Goal: Task Accomplishment & Management: Use online tool/utility

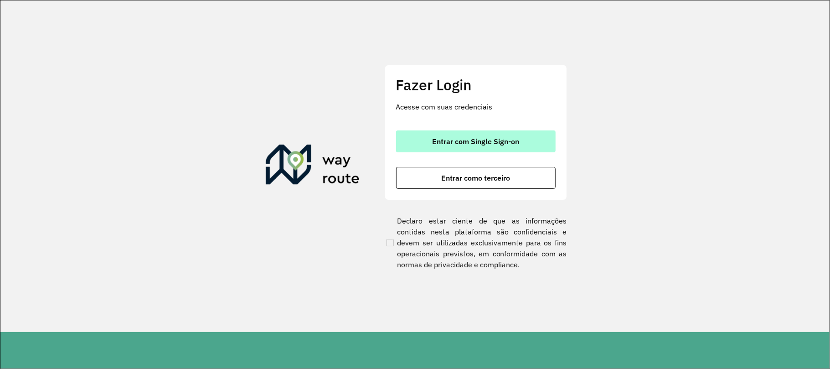
click at [507, 144] on span "Entrar com Single Sign-on" at bounding box center [475, 141] width 87 height 7
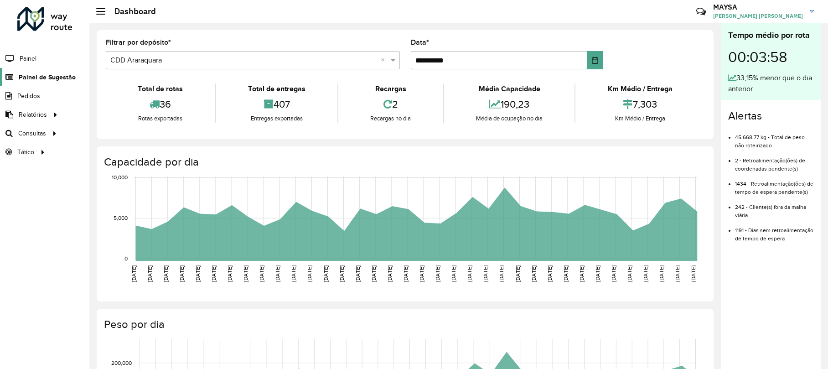
click at [53, 77] on span "Painel de Sugestão" at bounding box center [47, 77] width 57 height 10
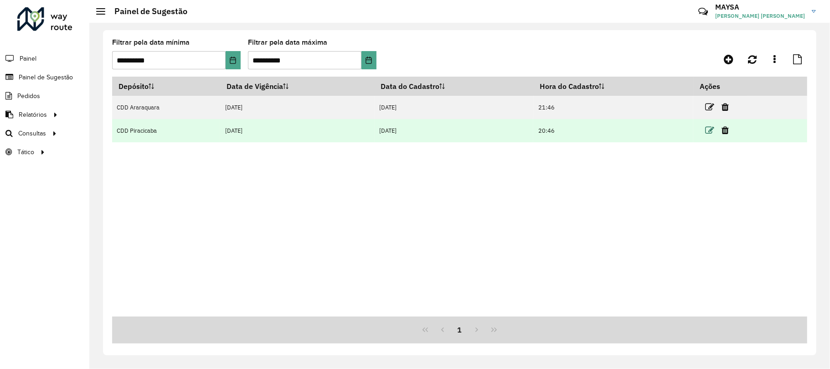
click at [711, 132] on icon at bounding box center [709, 130] width 9 height 9
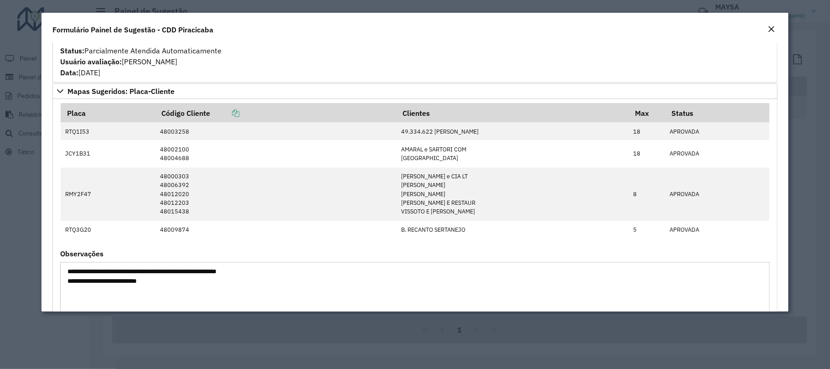
scroll to position [1276, 0]
